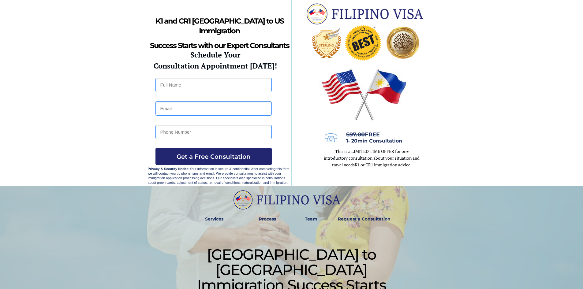
click at [178, 78] on input "text" at bounding box center [213, 85] width 116 height 14
click at [192, 94] on div at bounding box center [292, 93] width 288 height 186
click at [201, 89] on input "text" at bounding box center [213, 85] width 116 height 14
type input "Jade Vince Fancuvilla"
click at [213, 113] on input "email" at bounding box center [213, 108] width 116 height 14
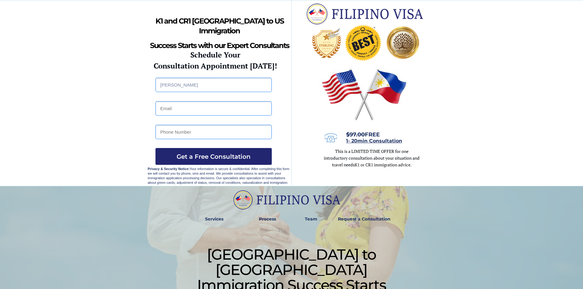
type input "jadevincefancuvilla30@gmail.com"
click at [219, 133] on input "tel" at bounding box center [213, 132] width 116 height 14
type input "-"
type input "o"
type input "09999577387"
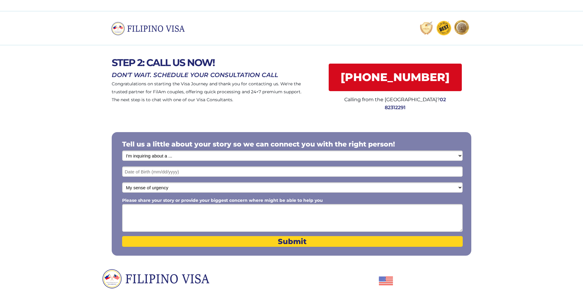
click at [189, 157] on select "I'm inquiring about a ... I don't know or other services Retirement Visa for Th…" at bounding box center [292, 156] width 341 height 10
click at [190, 68] on span "STEP 2: CALL US NOW!" at bounding box center [163, 63] width 103 height 12
click at [192, 171] on input "text" at bounding box center [292, 172] width 341 height 10
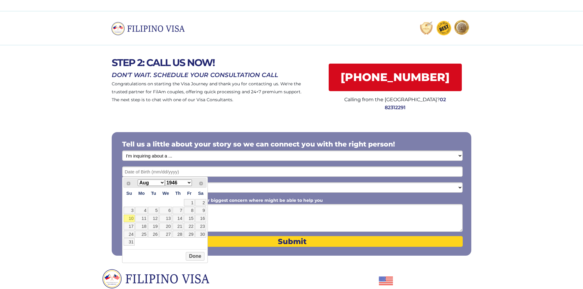
click at [188, 180] on select "1946 1947 1948 1949 1950 1951 1952 1953 1954 1955 1956 1957 1958 1959 1960 1961…" at bounding box center [178, 183] width 27 height 6
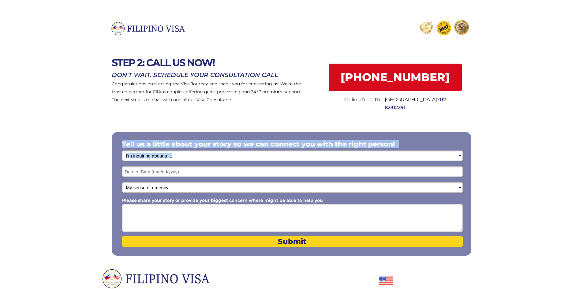
drag, startPoint x: 192, startPoint y: 163, endPoint x: 189, endPoint y: 168, distance: 6.3
click at [189, 168] on div "Tell us a little about your story so we can connect you with the right person! …" at bounding box center [292, 194] width 360 height 124
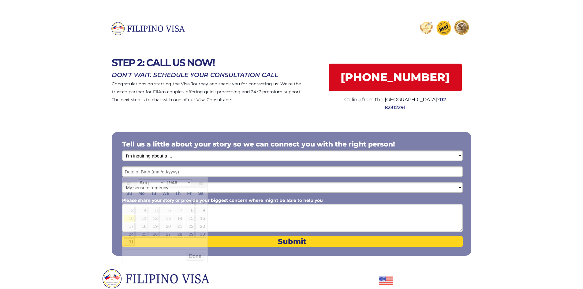
click at [179, 175] on input "text" at bounding box center [292, 172] width 341 height 10
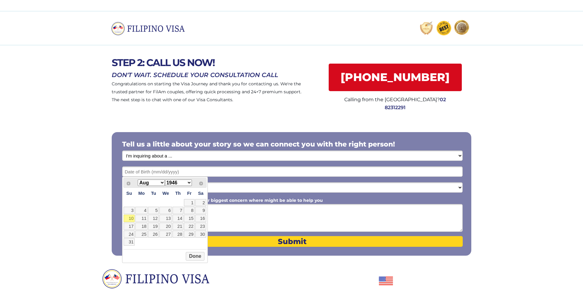
click at [180, 182] on select "1946 1947 1948 1949 1950 1951 1952 1953 1954 1955 1956 1957 1958 1959 1960 1961…" at bounding box center [178, 183] width 27 height 6
click at [151, 182] on select "Jan Feb Mar Apr May Jun [DATE] Aug Sep Oct Nov Dec" at bounding box center [151, 183] width 27 height 6
click at [199, 211] on link "11" at bounding box center [200, 210] width 11 height 7
type input "[DATE]"
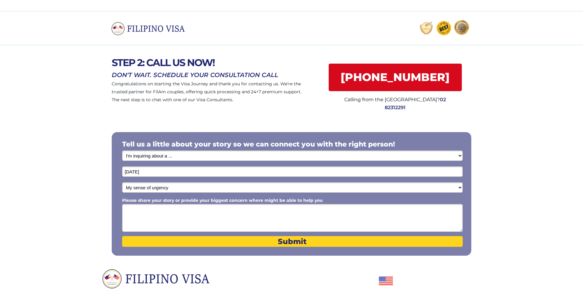
click at [186, 184] on select "My sense of urgency Low Priority - I'm just looking Medium High Priority - I ne…" at bounding box center [292, 187] width 341 height 10
click at [122, 182] on select "My sense of urgency Low Priority - I'm just looking Medium High Priority - I ne…" at bounding box center [292, 187] width 341 height 10
click at [168, 189] on select "My sense of urgency Low Priority - I'm just looking Medium High Priority - I ne…" at bounding box center [292, 187] width 341 height 10
select select "1802"
click at [122, 182] on select "My sense of urgency Low Priority - I'm just looking Medium High Priority - I ne…" at bounding box center [292, 187] width 341 height 10
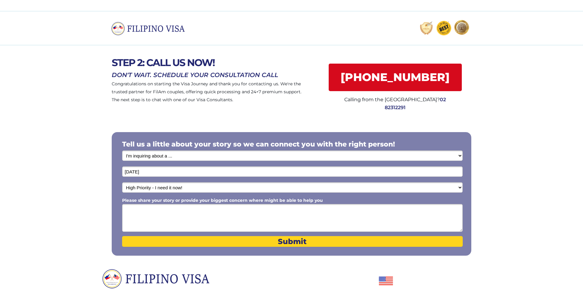
click at [189, 153] on select "I'm inquiring about a ... I don't know or other services Retirement Visa for Th…" at bounding box center [292, 156] width 341 height 10
select select "1797"
click at [122, 151] on select "I'm inquiring about a ... I don't know or other services Retirement Visa for Th…" at bounding box center [292, 156] width 341 height 10
click at [164, 212] on textarea "Please share your story or provide your biggest concern where might be able to …" at bounding box center [292, 218] width 341 height 28
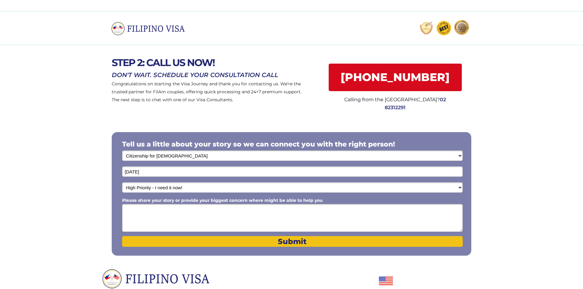
click at [221, 247] on button "Submit" at bounding box center [292, 241] width 341 height 11
click at [225, 240] on span "Submit" at bounding box center [292, 241] width 341 height 9
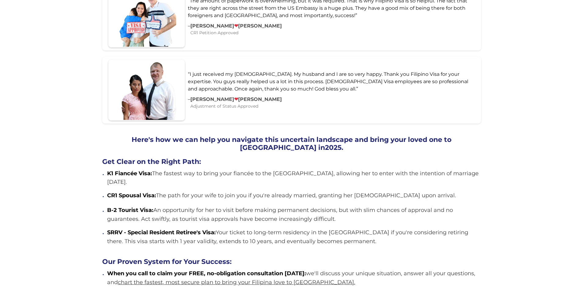
scroll to position [551, 0]
